Goal: Task Accomplishment & Management: Manage account settings

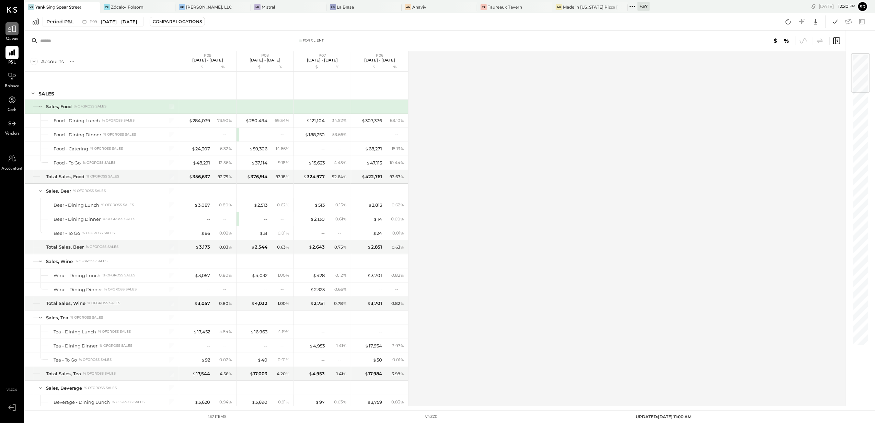
click at [8, 26] on icon at bounding box center [12, 28] width 9 height 9
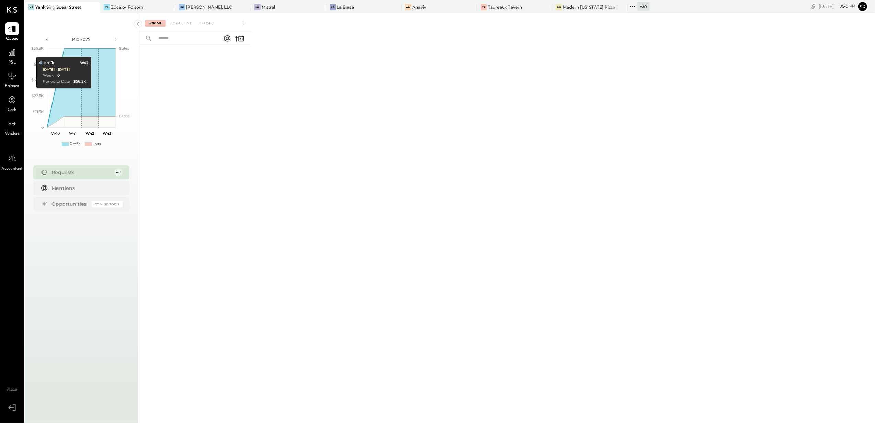
click at [176, 17] on div "For Me For Client Closed" at bounding box center [194, 22] width 113 height 18
click at [177, 21] on div "For Client" at bounding box center [181, 23] width 28 height 7
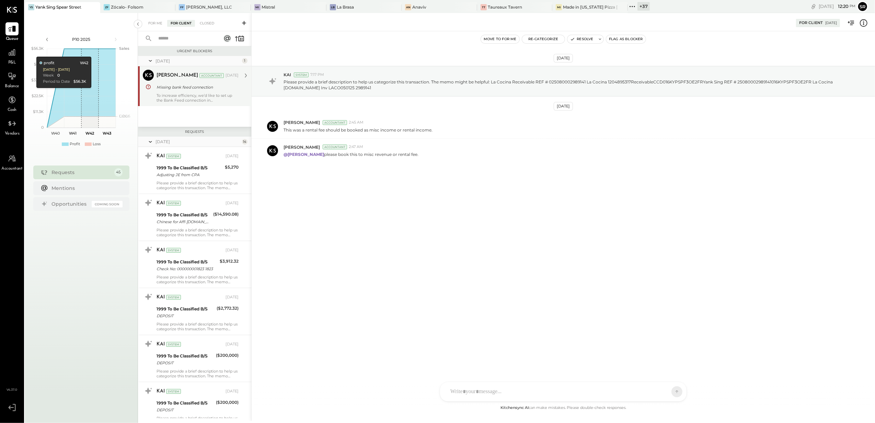
click at [189, 92] on div "[PERSON_NAME] Accountant [DATE] Missing bank feed connection To increase effici…" at bounding box center [198, 86] width 82 height 33
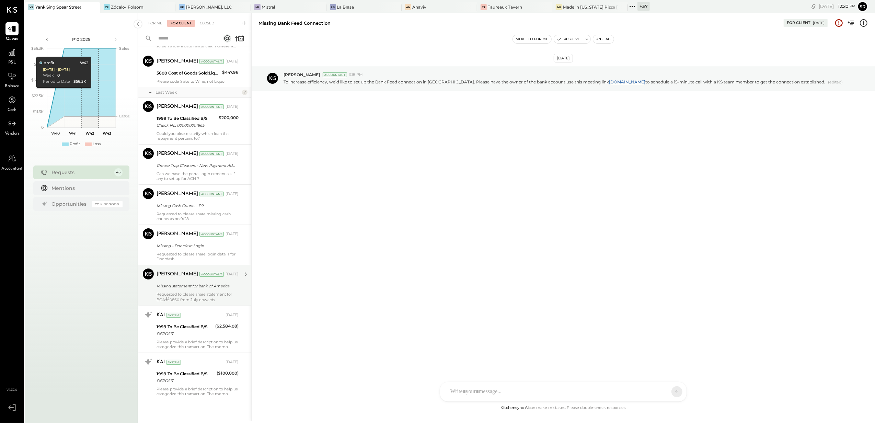
scroll to position [1671, 0]
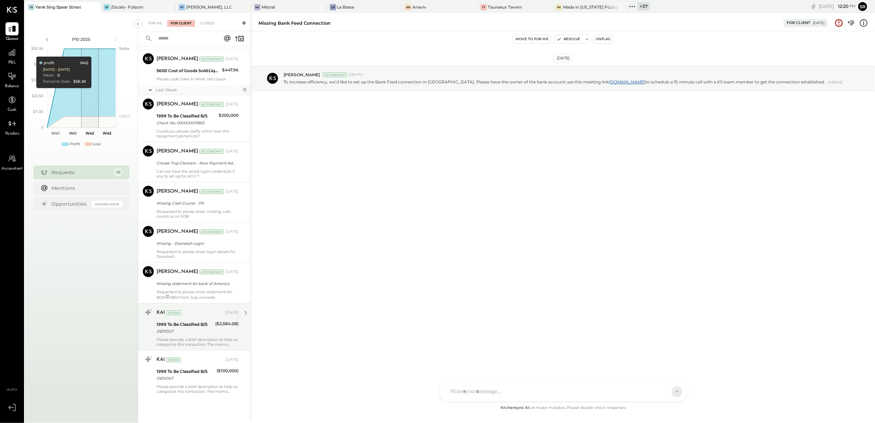
click at [188, 337] on div "KAI System [DATE] 1999 To Be Classified B/S DEPOSIT ($2,584.08) Please provide …" at bounding box center [198, 327] width 82 height 40
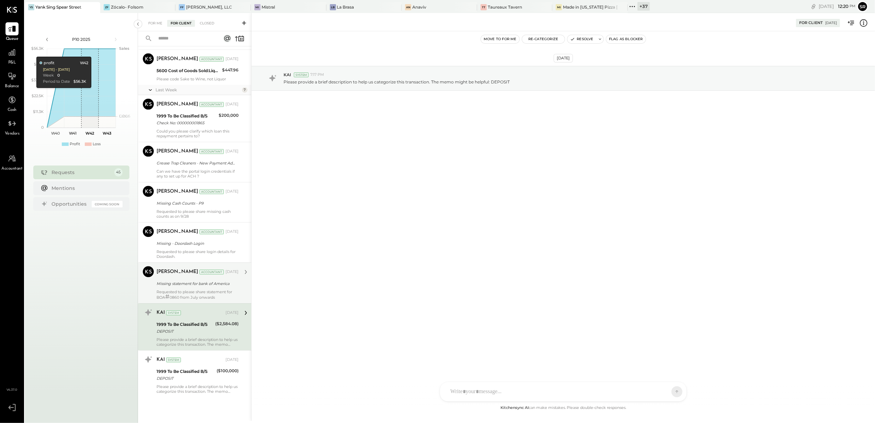
click at [183, 291] on div "Requested to please share statement for BOA # 0860 from July onwards" at bounding box center [198, 294] width 82 height 10
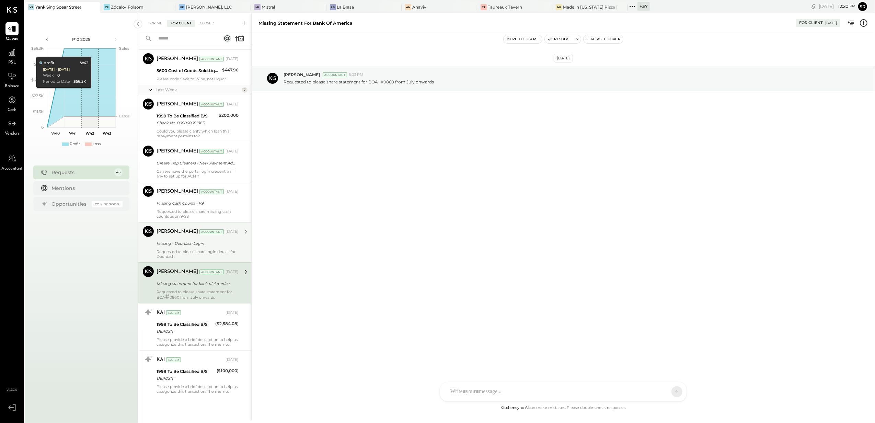
click at [175, 244] on div "Missing - Doordash Login" at bounding box center [197, 243] width 80 height 7
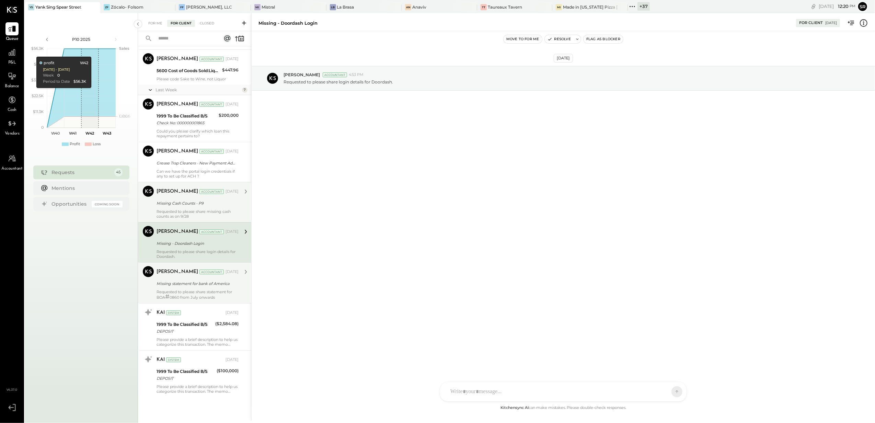
click at [179, 202] on div "Missing Cash Counts - P9" at bounding box center [197, 203] width 80 height 7
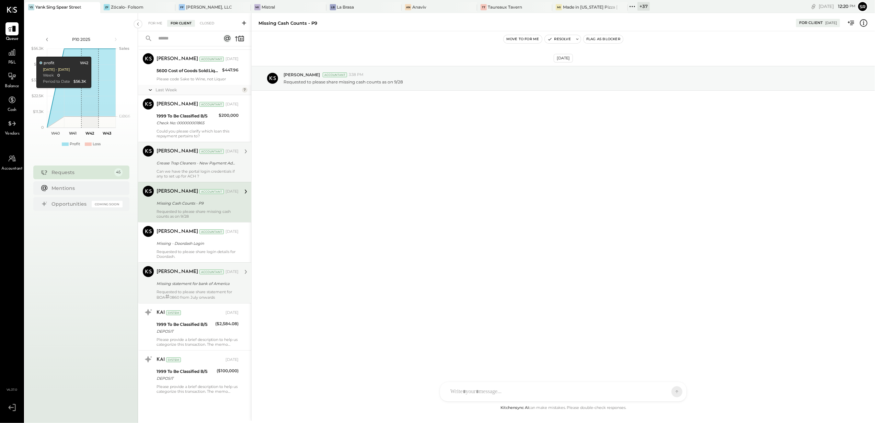
click at [179, 163] on div "Grease Trap Cleaners - New Payment Address" at bounding box center [197, 163] width 80 height 7
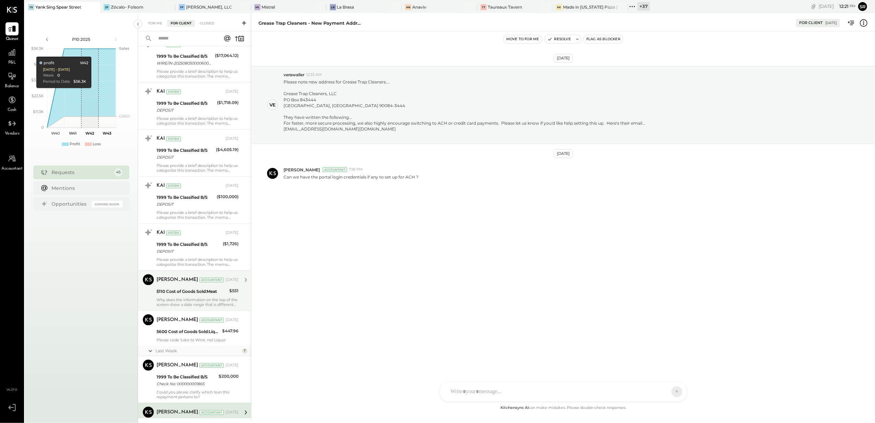
scroll to position [1396, 0]
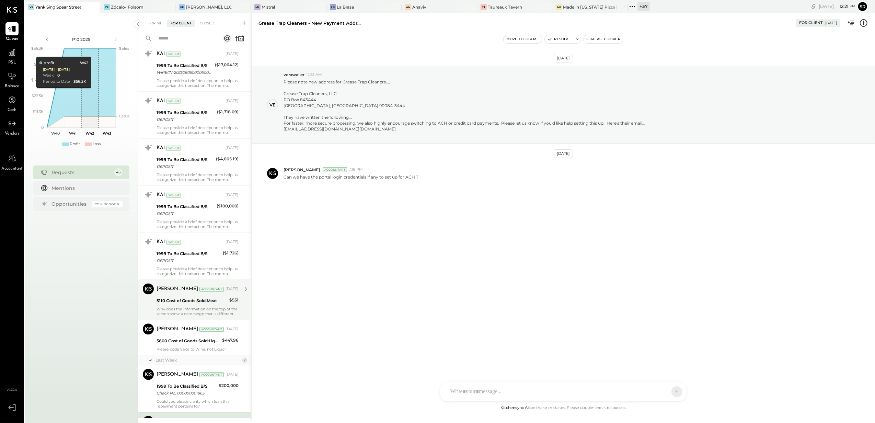
click at [183, 312] on div "Why does the information on the top of the screen show a date range that is dif…" at bounding box center [198, 312] width 82 height 10
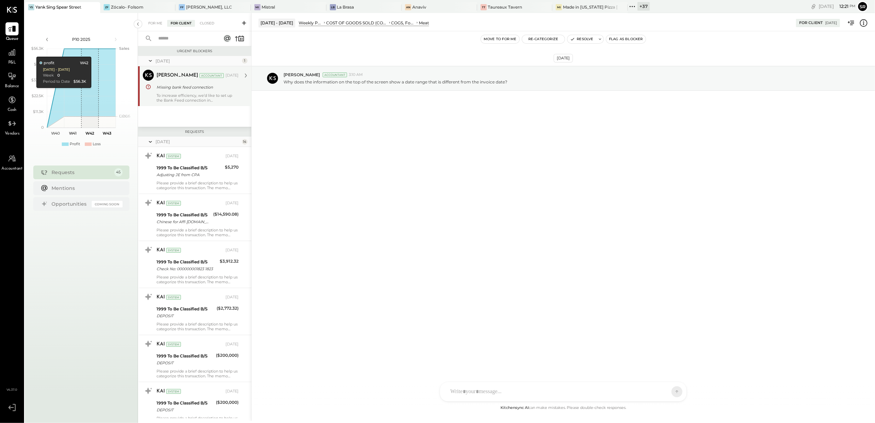
click at [187, 101] on div "To increase efficiency, we’d like to set up the Bank Feed connection in [GEOGRA…" at bounding box center [198, 98] width 82 height 10
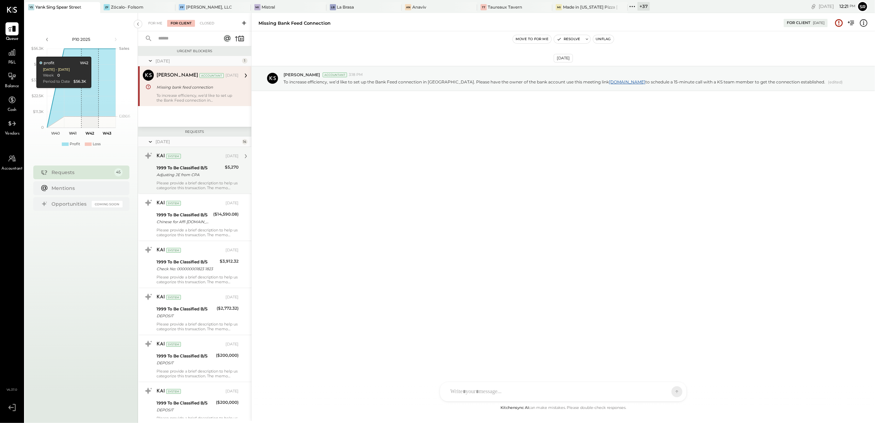
click at [191, 182] on div "Please provide a brief description to help us categorize this transaction. The …" at bounding box center [198, 186] width 82 height 10
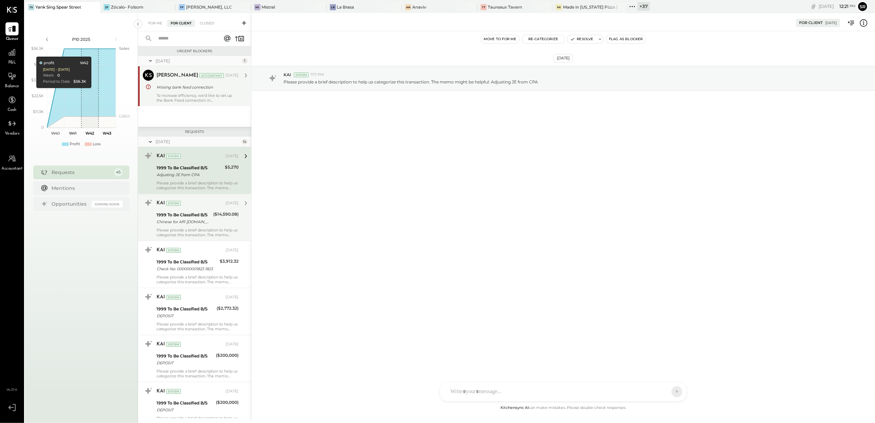
click at [201, 223] on div "Chinese for Affi [DOMAIN_NAME] REF # 025059002089934 Chinese for [DOMAIN_NAME] …" at bounding box center [184, 221] width 55 height 7
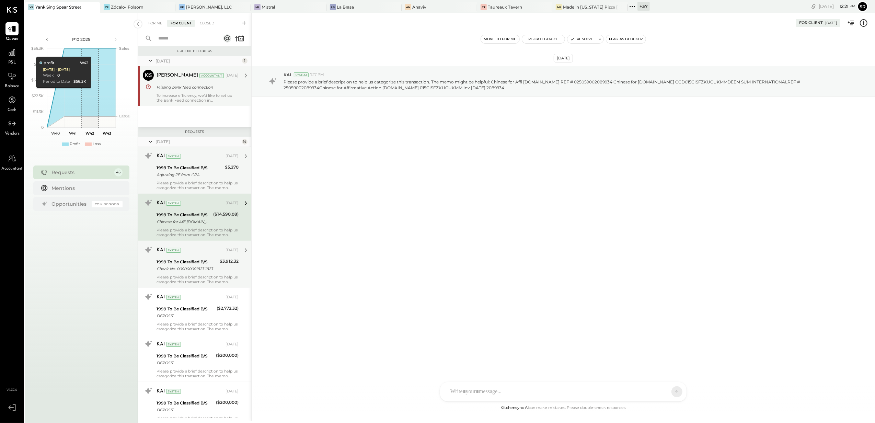
click at [203, 272] on div "Check No: 000000001823 1823" at bounding box center [187, 268] width 61 height 7
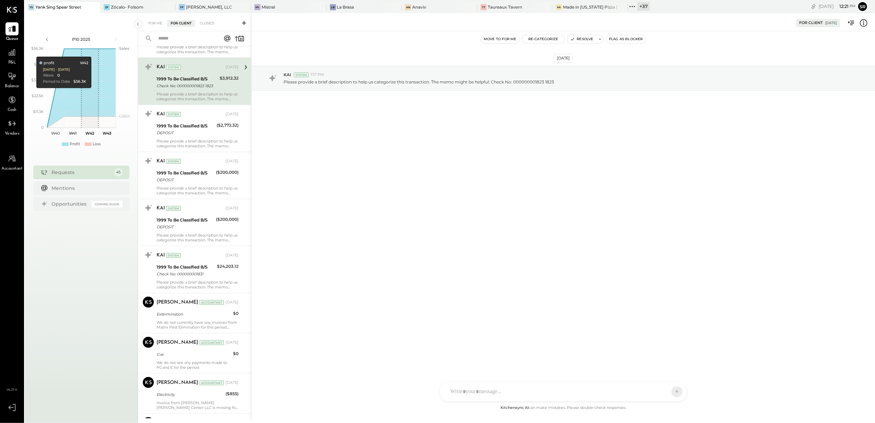
scroll to position [229, 0]
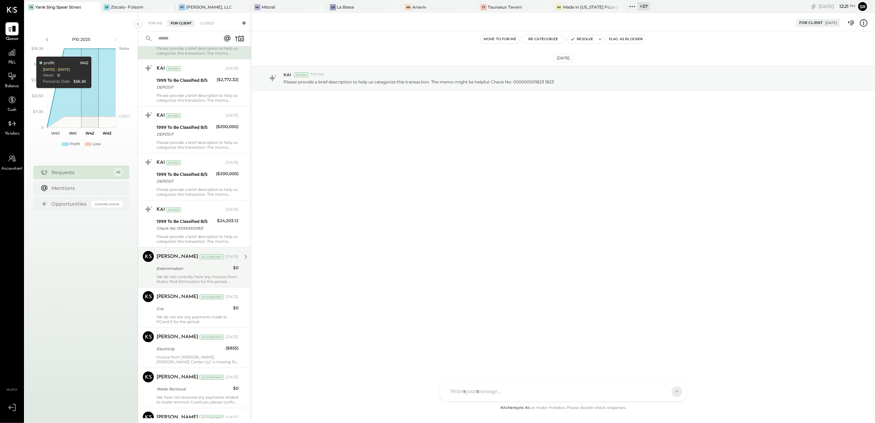
click at [196, 276] on div "We do not currently have any invoices from Matrix Pest Elimination for this per…" at bounding box center [198, 279] width 82 height 10
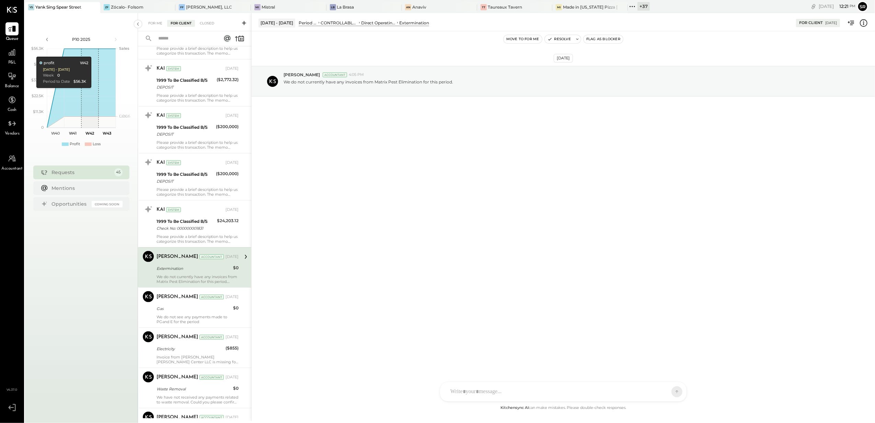
scroll to position [275, 0]
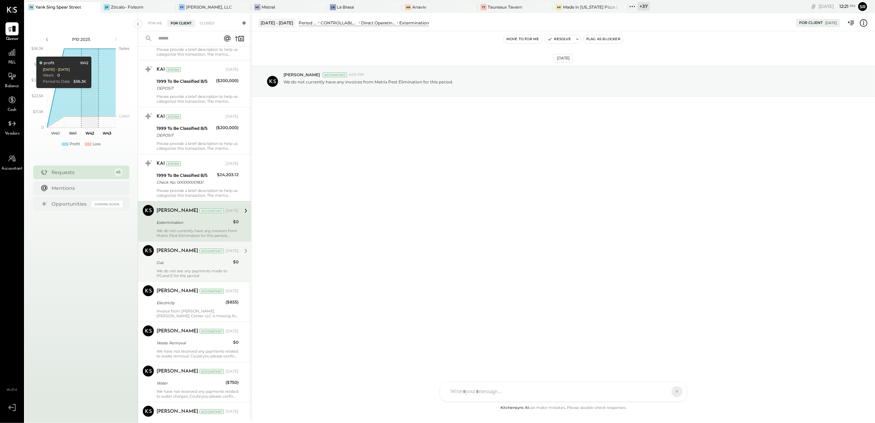
click at [189, 269] on div "[PERSON_NAME] Accountant [DATE] Gas $0 We do not see any payments made to PGand…" at bounding box center [198, 261] width 82 height 33
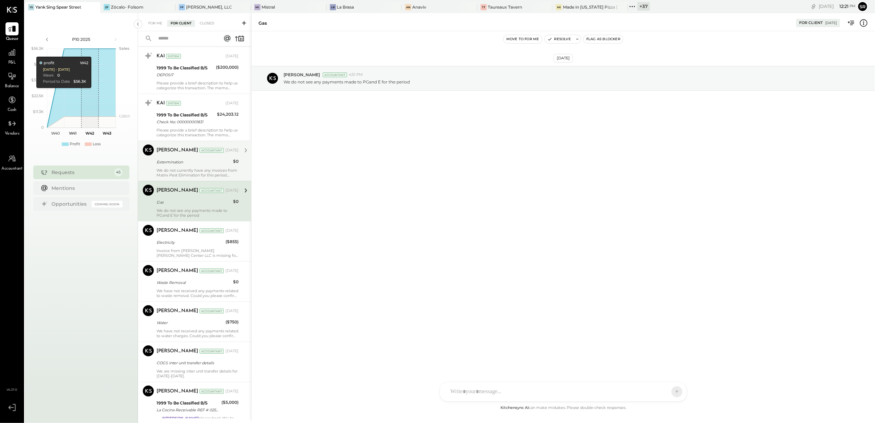
scroll to position [366, 0]
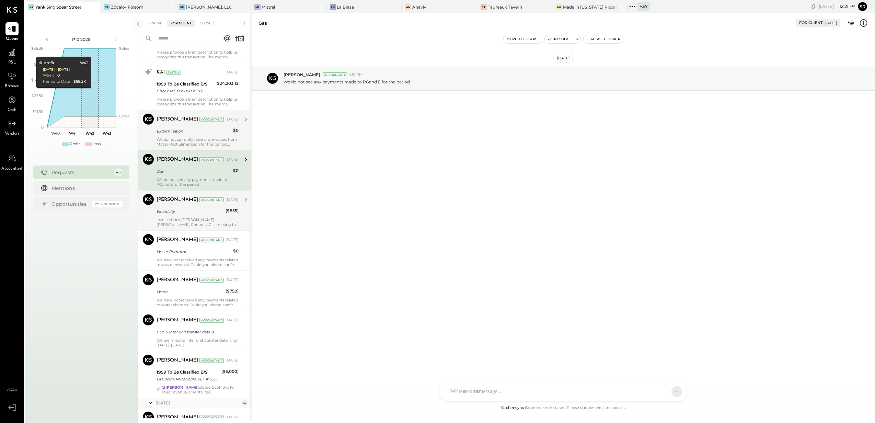
click at [172, 214] on div "Electricity" at bounding box center [190, 211] width 67 height 7
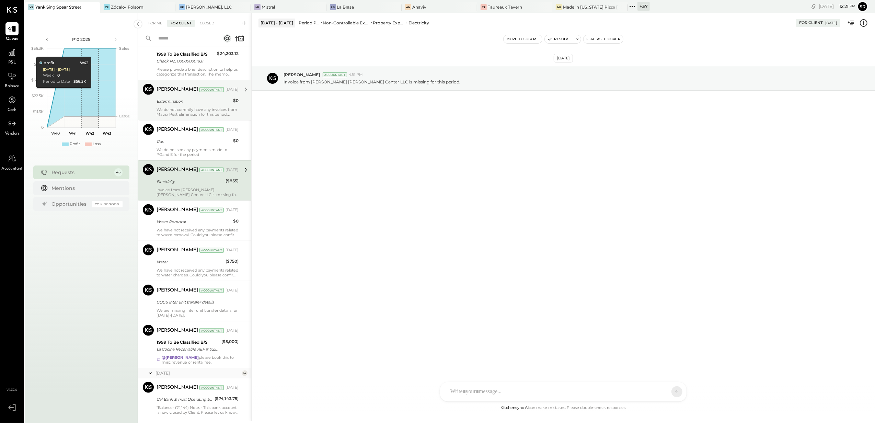
scroll to position [412, 0]
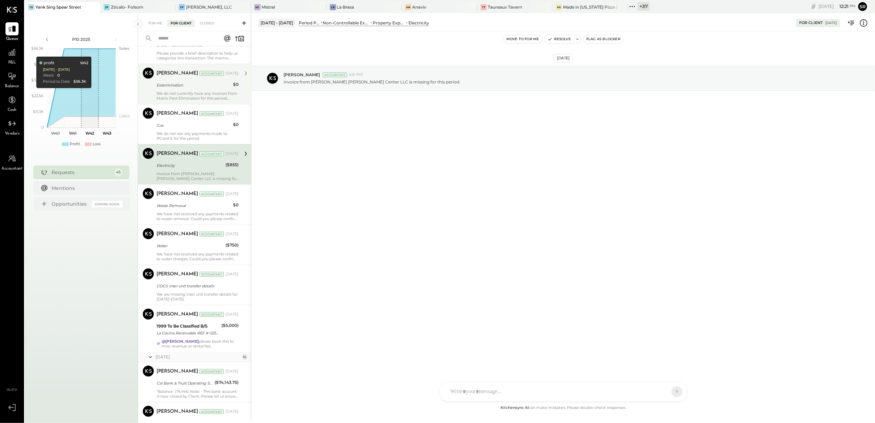
click at [172, 214] on div "We have not received any payments related to waste removal. Could you please co…" at bounding box center [198, 217] width 82 height 10
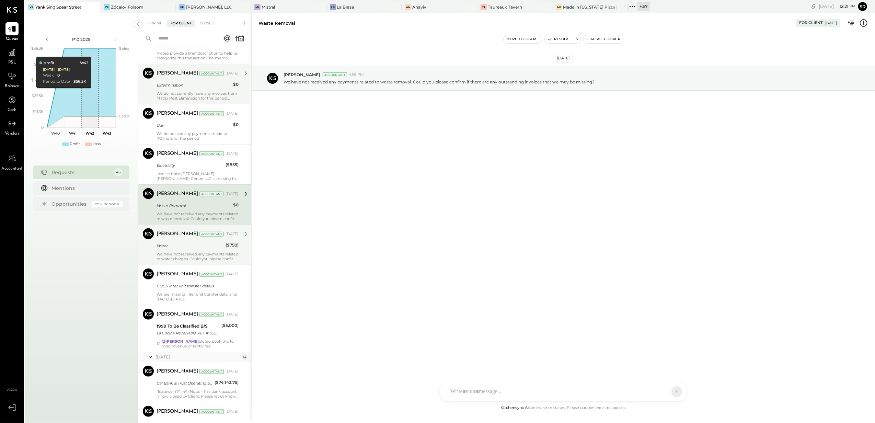
click at [180, 249] on div "Water" at bounding box center [190, 245] width 67 height 7
